Goal: Task Accomplishment & Management: Manage account settings

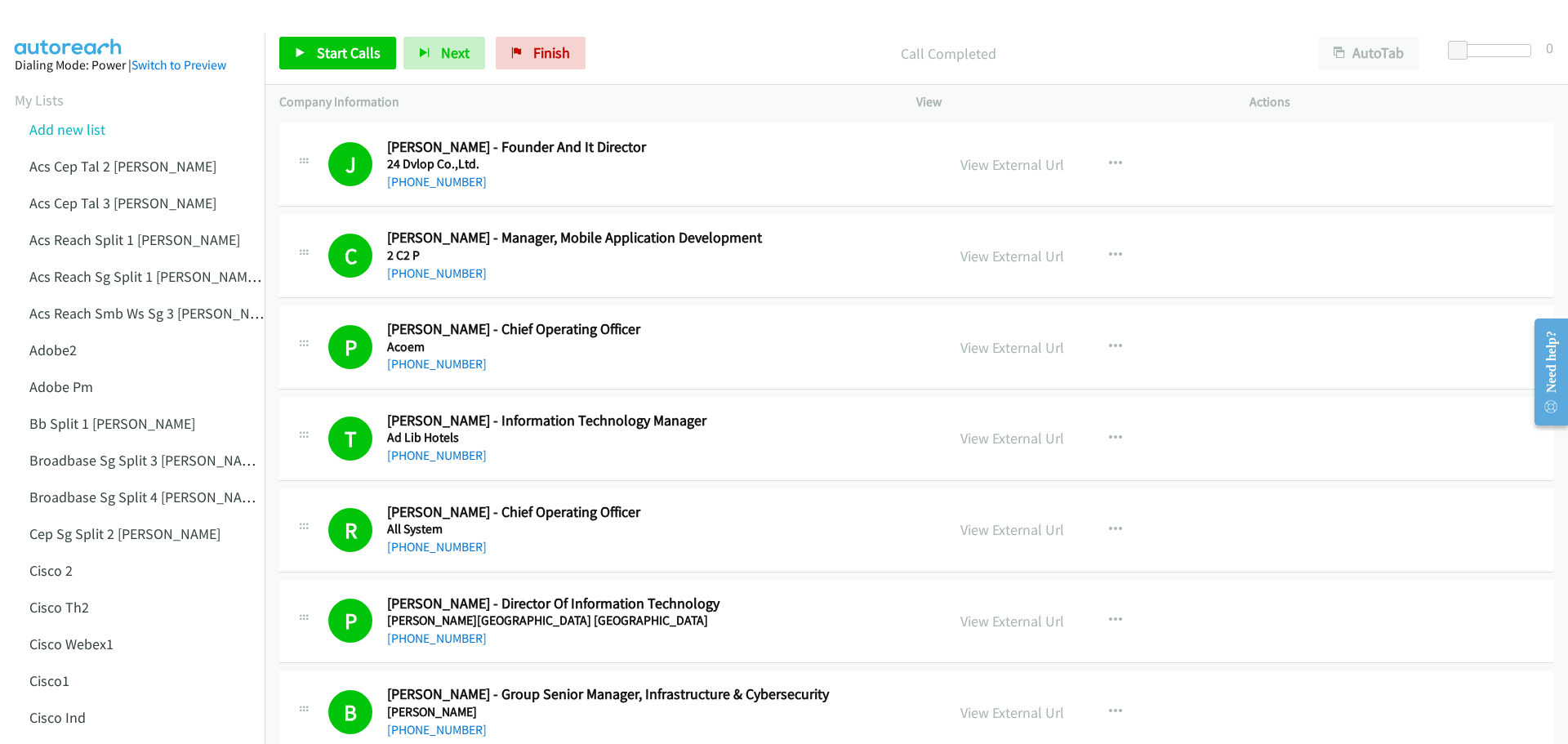
scroll to position [9990, 0]
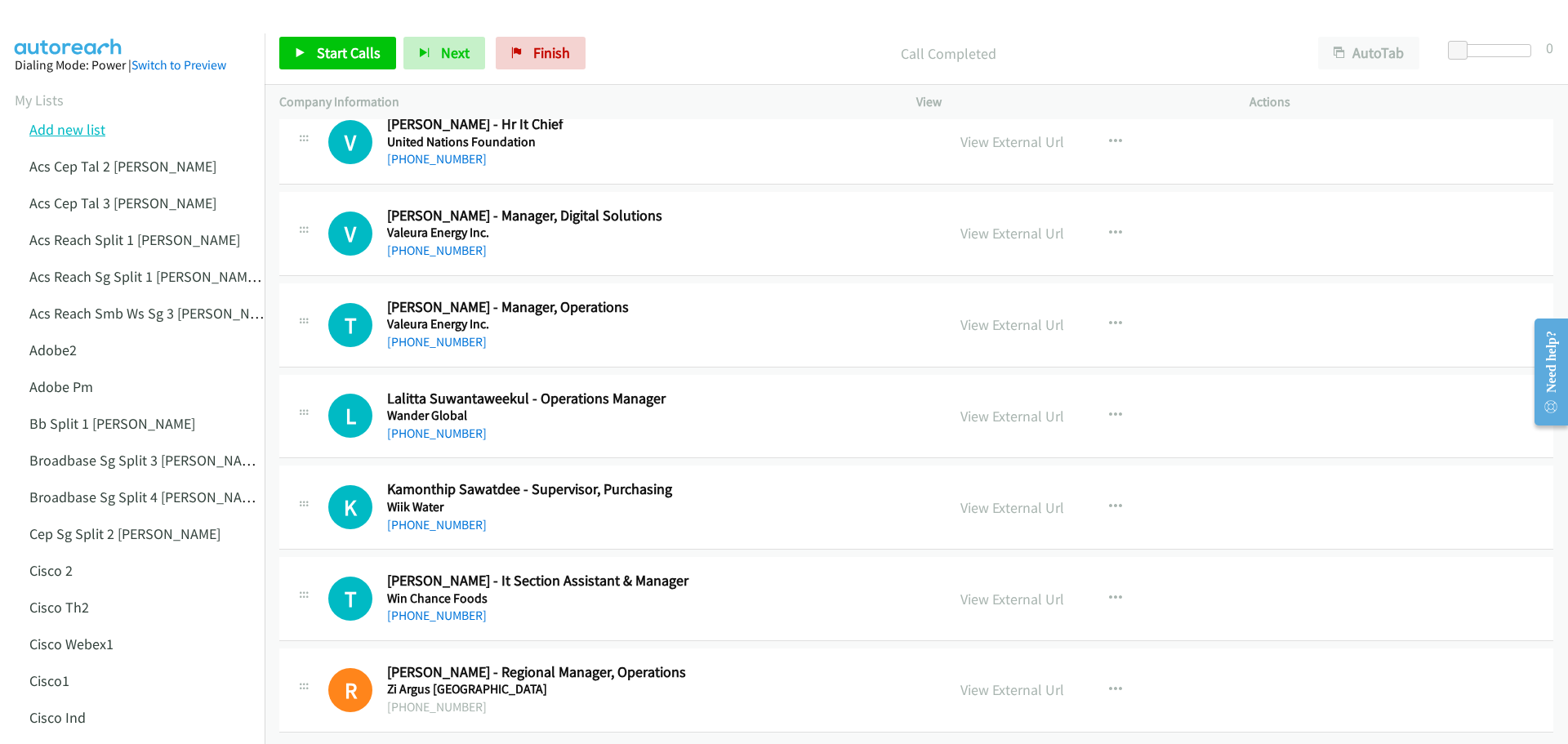
click at [95, 133] on link "Add new list" at bounding box center [67, 130] width 76 height 19
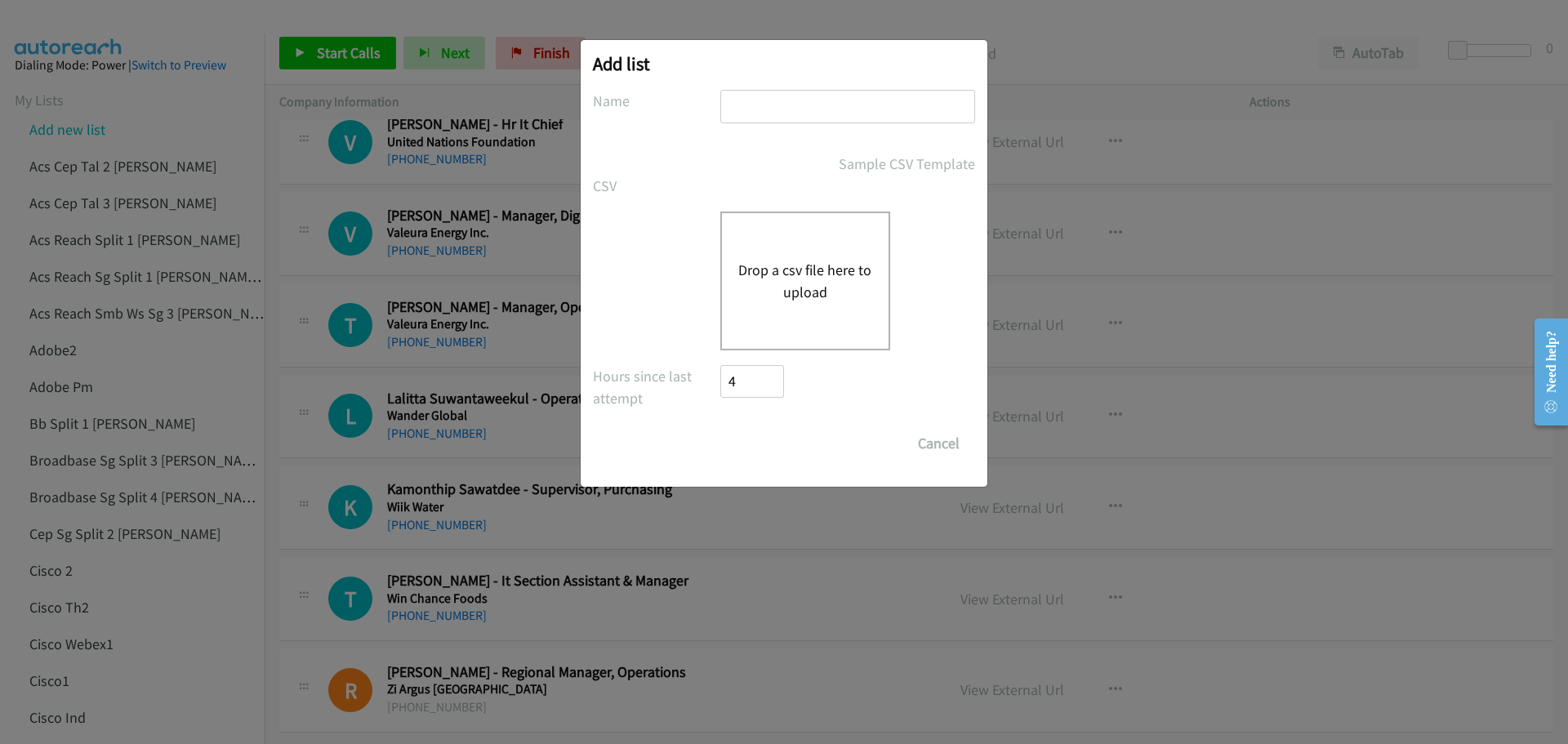
click at [807, 258] on div "Drop a csv file here to upload" at bounding box center [805, 281] width 170 height 138
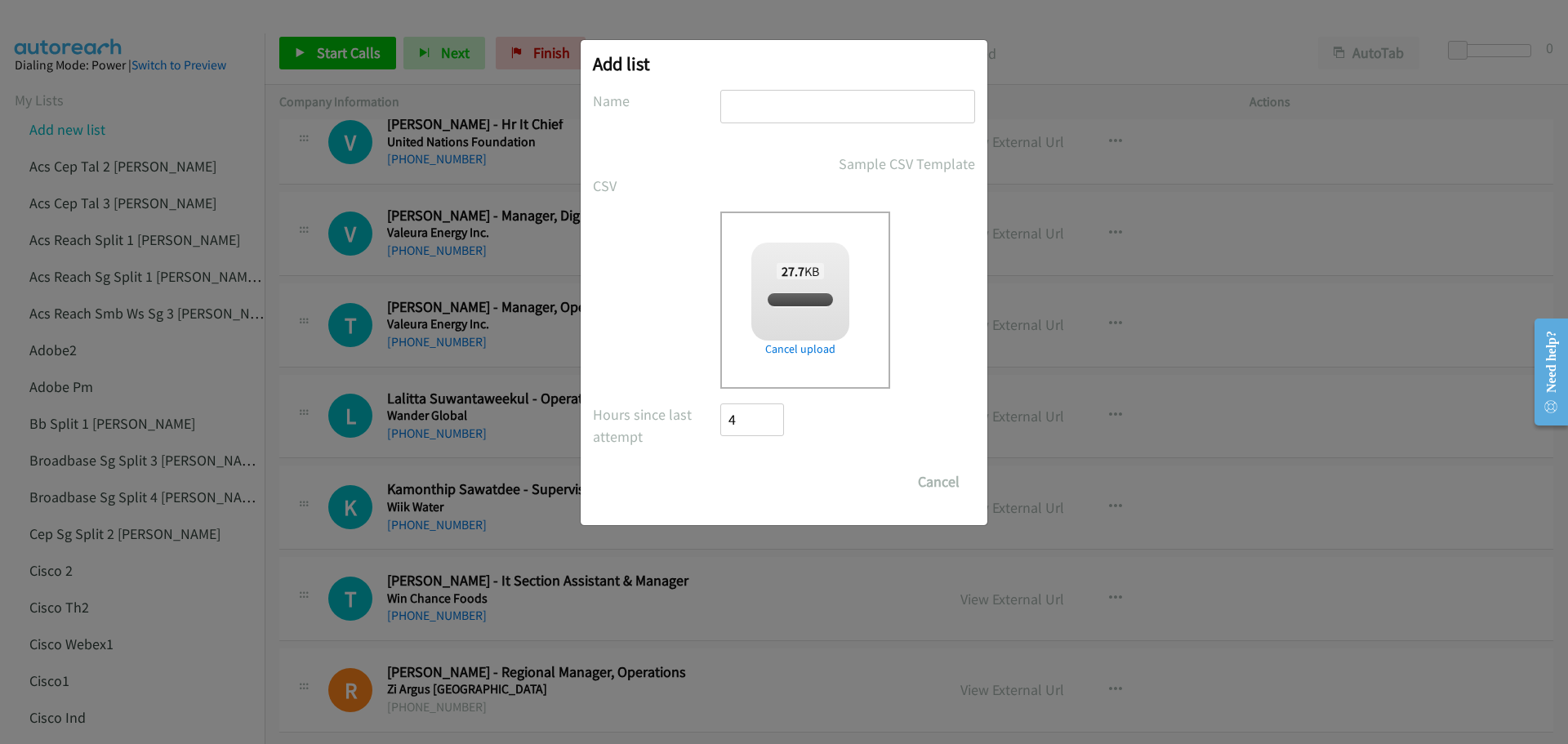
checkbox input "true"
click at [787, 104] on input "text" at bounding box center [847, 106] width 255 height 34
type input "HPPM2"
drag, startPoint x: 765, startPoint y: 484, endPoint x: 766, endPoint y: 476, distance: 8.1
click at [765, 484] on input "Save List" at bounding box center [763, 482] width 86 height 33
